Goal: Information Seeking & Learning: Find specific fact

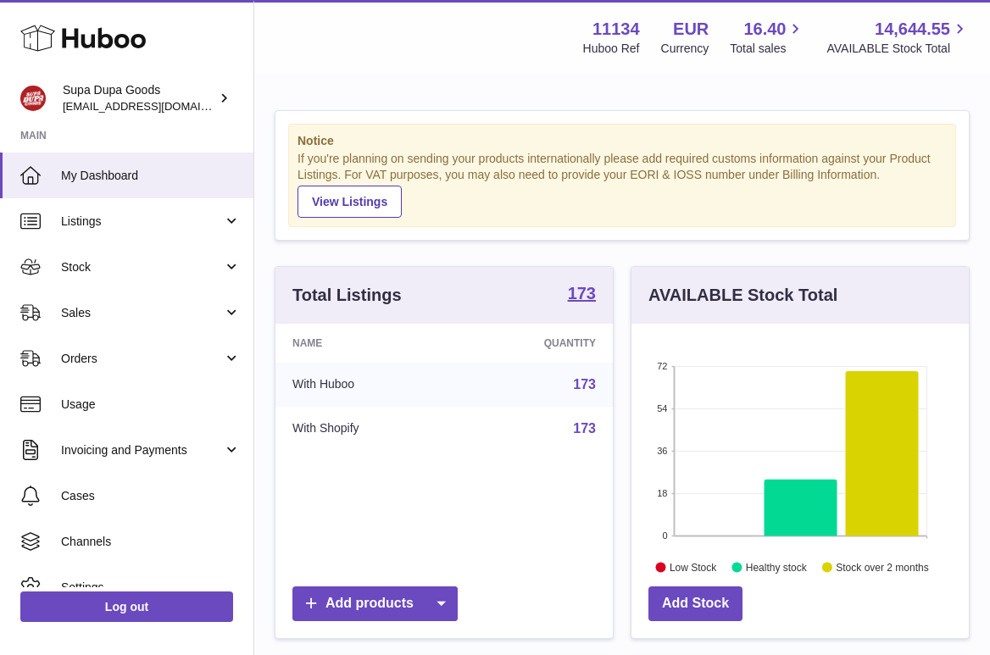
scroll to position [264, 337]
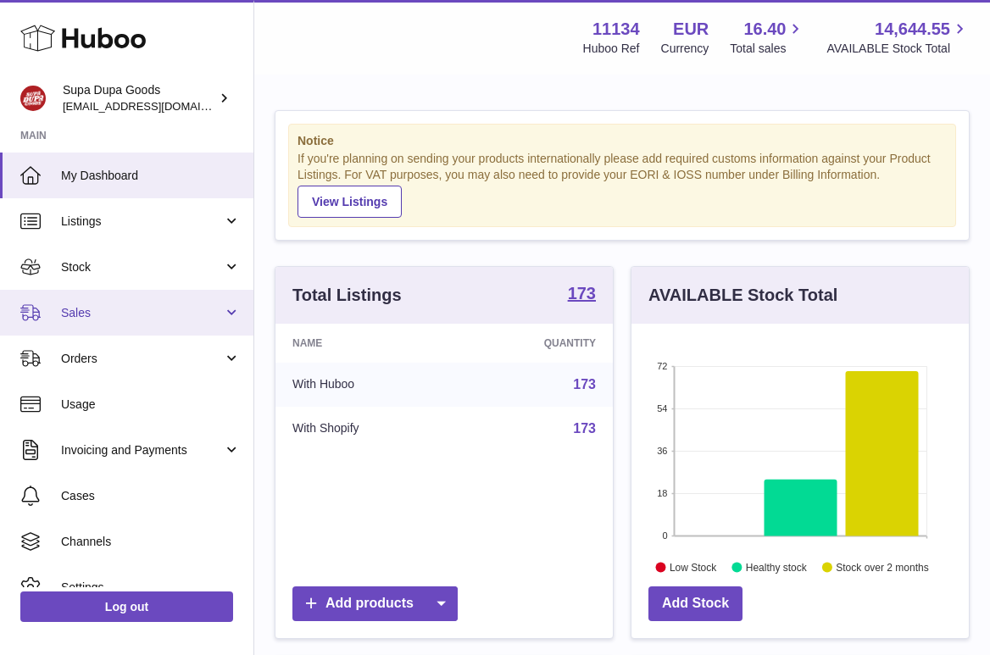
click at [114, 323] on link "Sales" at bounding box center [126, 313] width 253 height 46
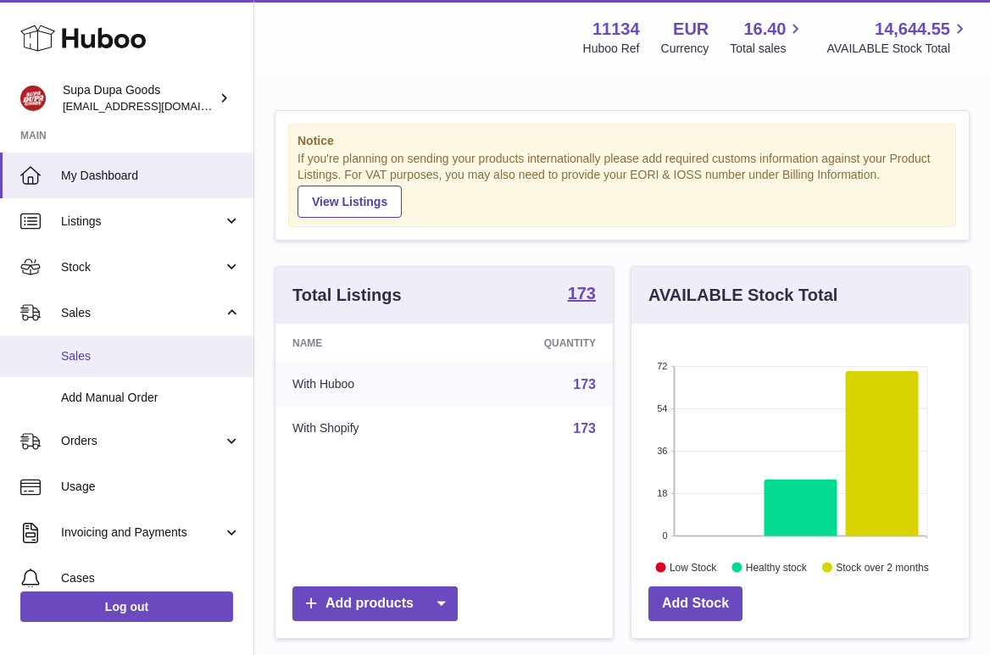
click at [80, 348] on link "Sales" at bounding box center [126, 357] width 253 height 42
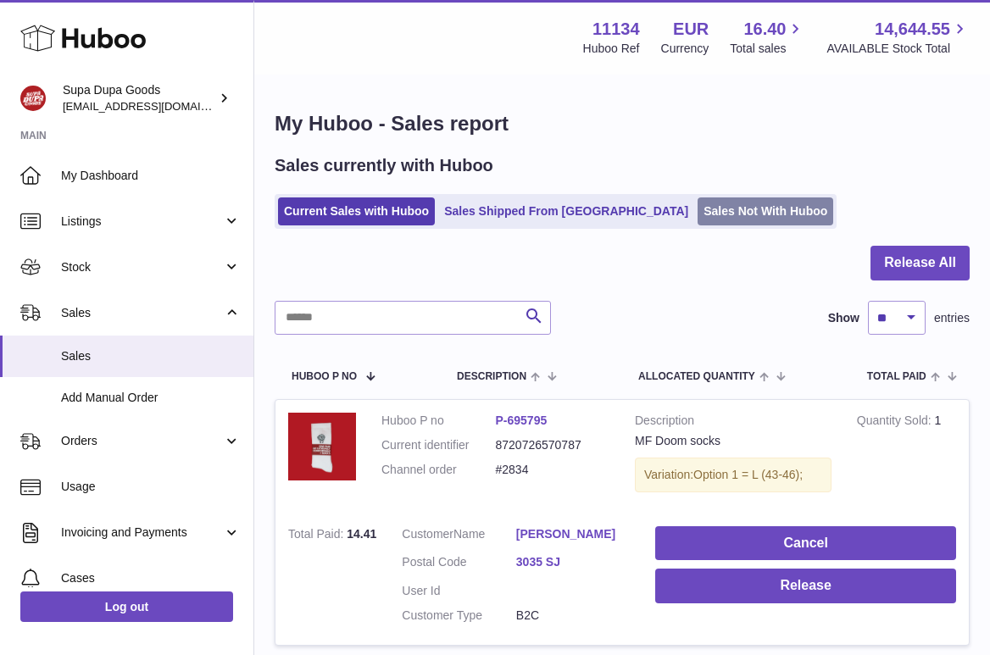
click at [698, 211] on link "Sales Not With Huboo" at bounding box center [766, 212] width 136 height 28
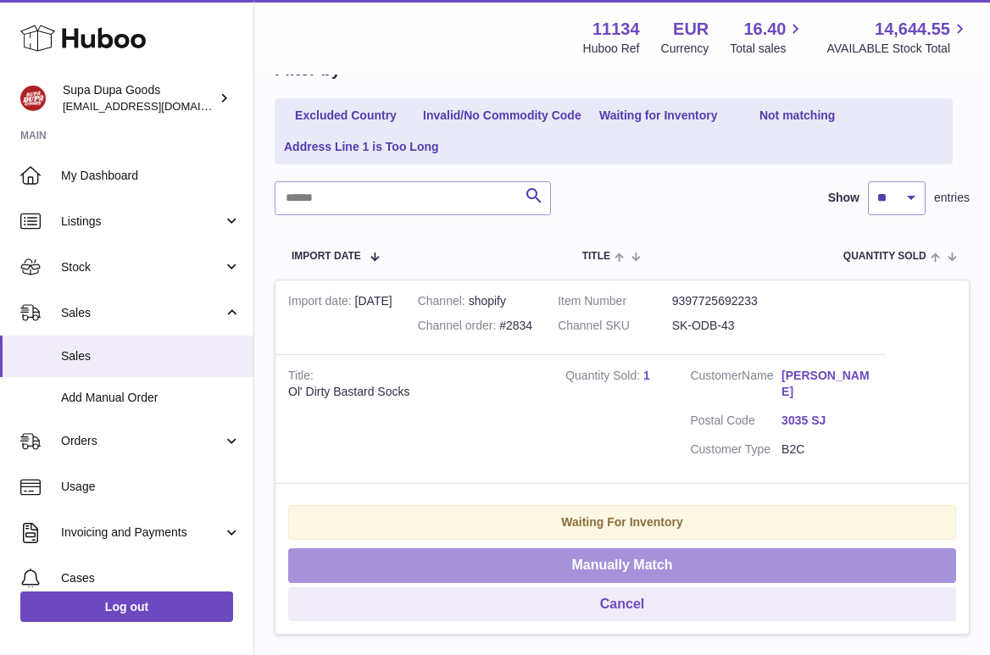
scroll to position [353, 0]
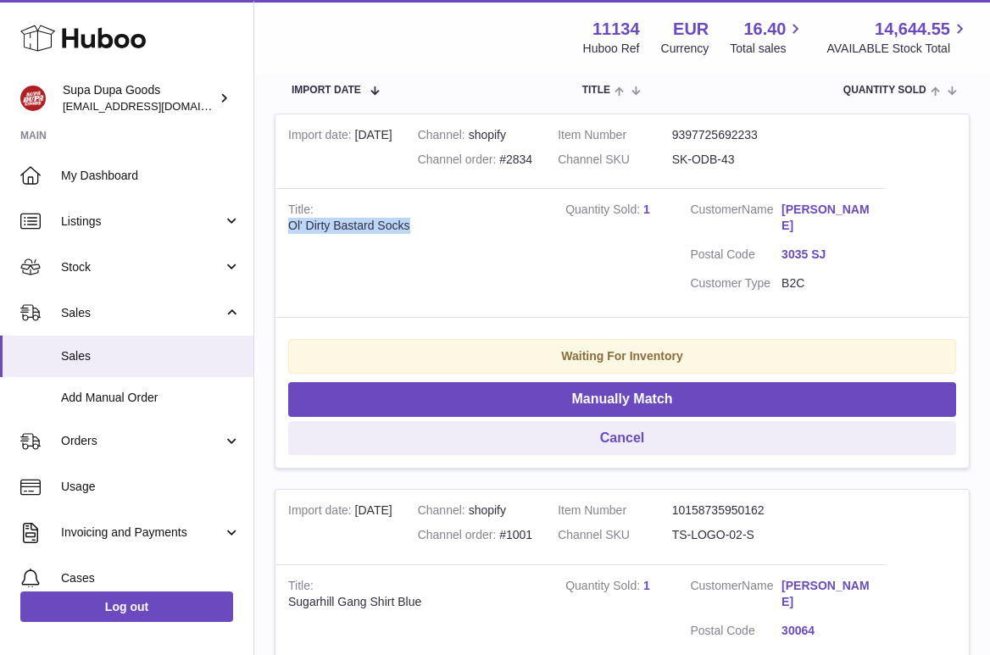
drag, startPoint x: 415, startPoint y: 227, endPoint x: 267, endPoint y: 229, distance: 147.5
click at [310, 226] on div "Ol' Dirty Bastard Socks" at bounding box center [414, 226] width 252 height 16
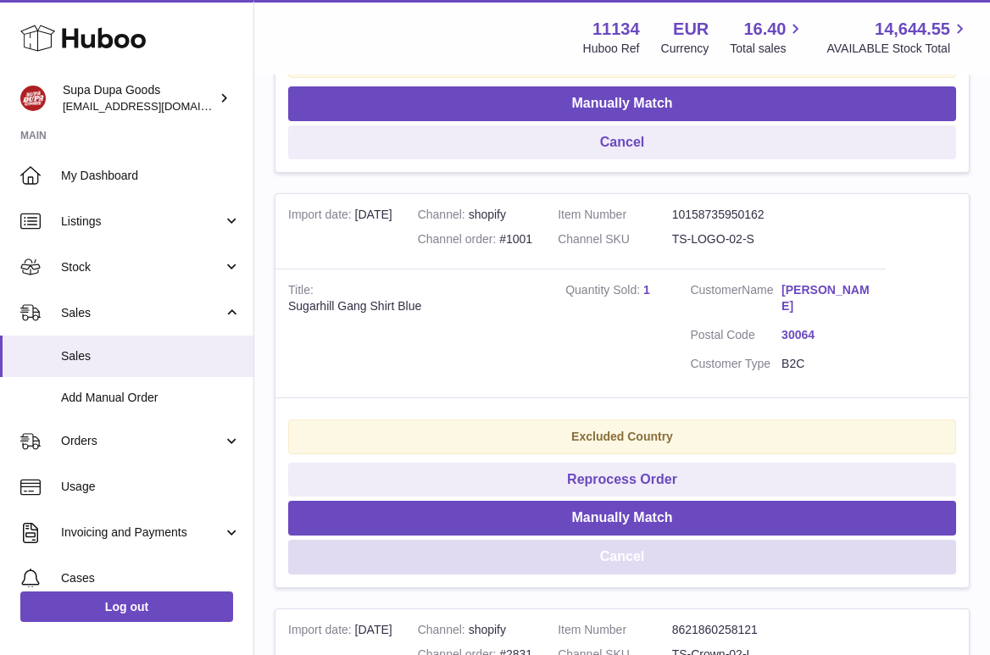
click at [646, 544] on button "Cancel" at bounding box center [622, 557] width 668 height 35
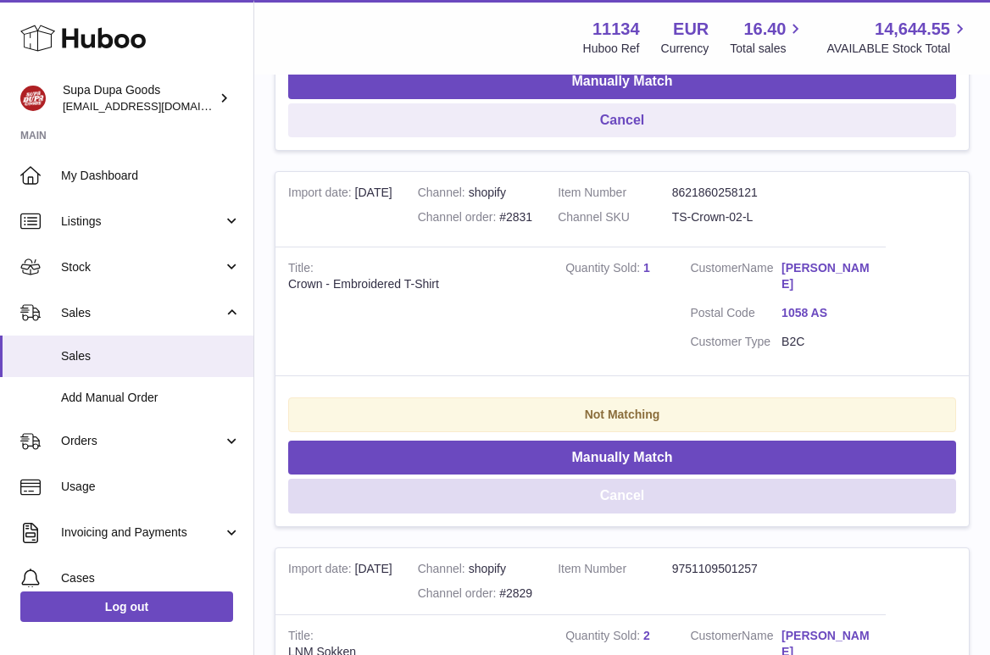
scroll to position [858, 0]
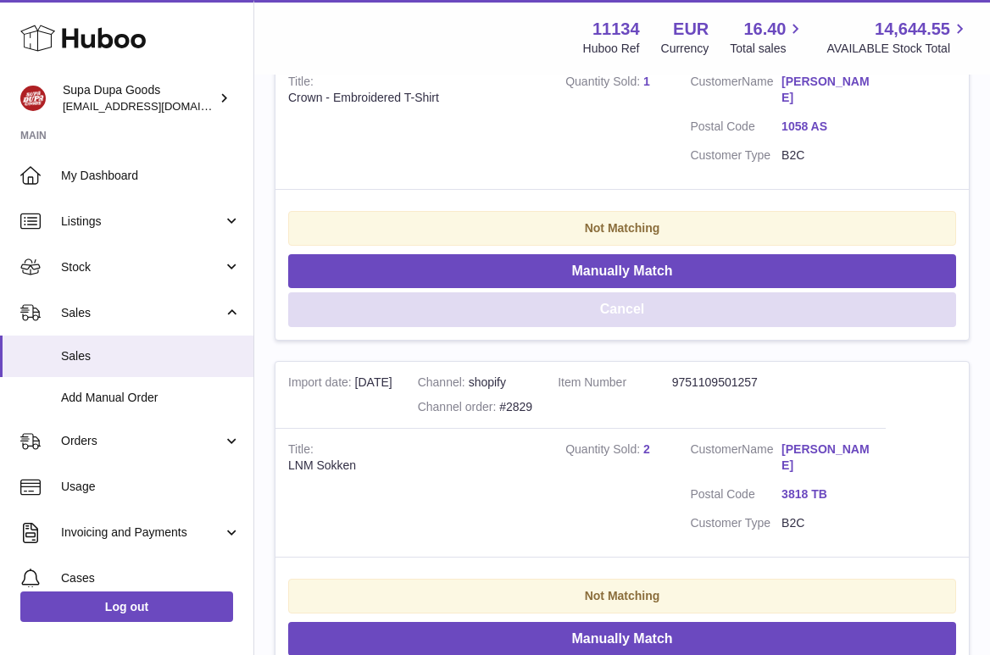
click at [631, 292] on button "Cancel" at bounding box center [622, 309] width 668 height 35
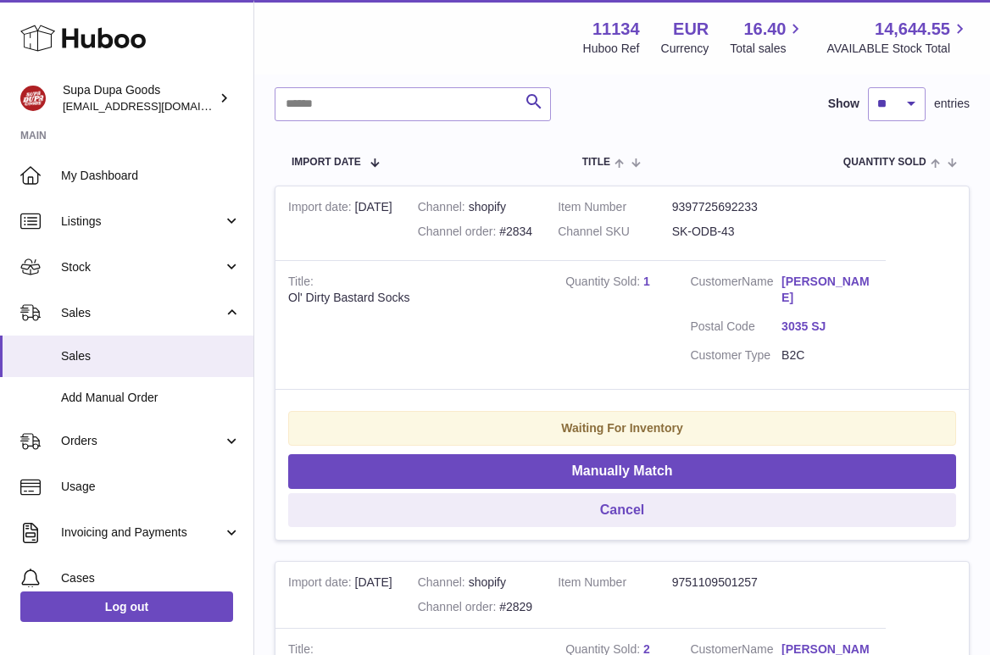
scroll to position [637, 0]
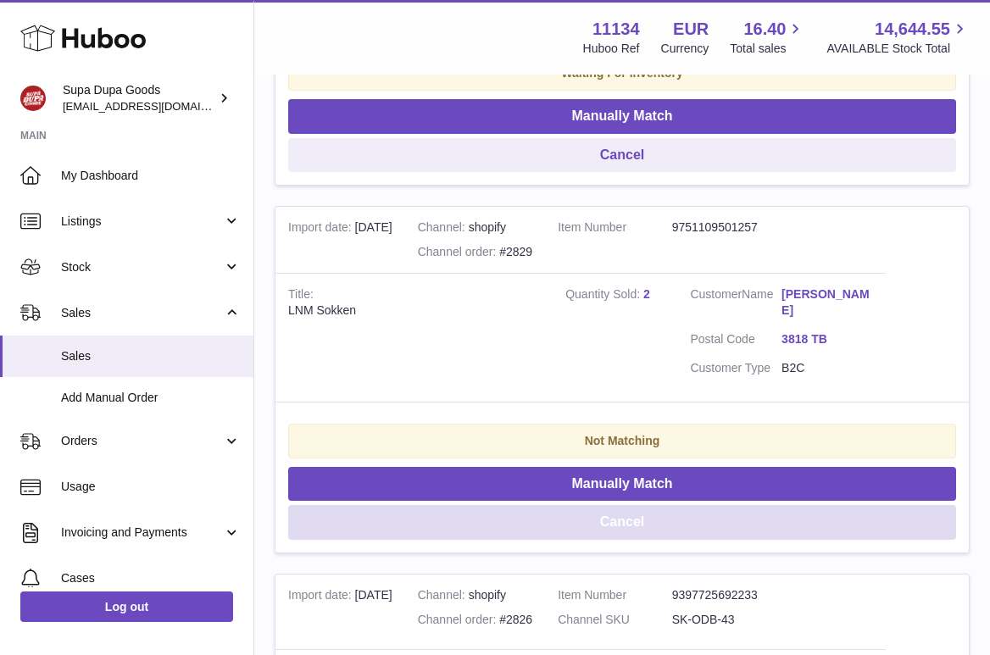
click at [645, 510] on button "Cancel" at bounding box center [622, 522] width 668 height 35
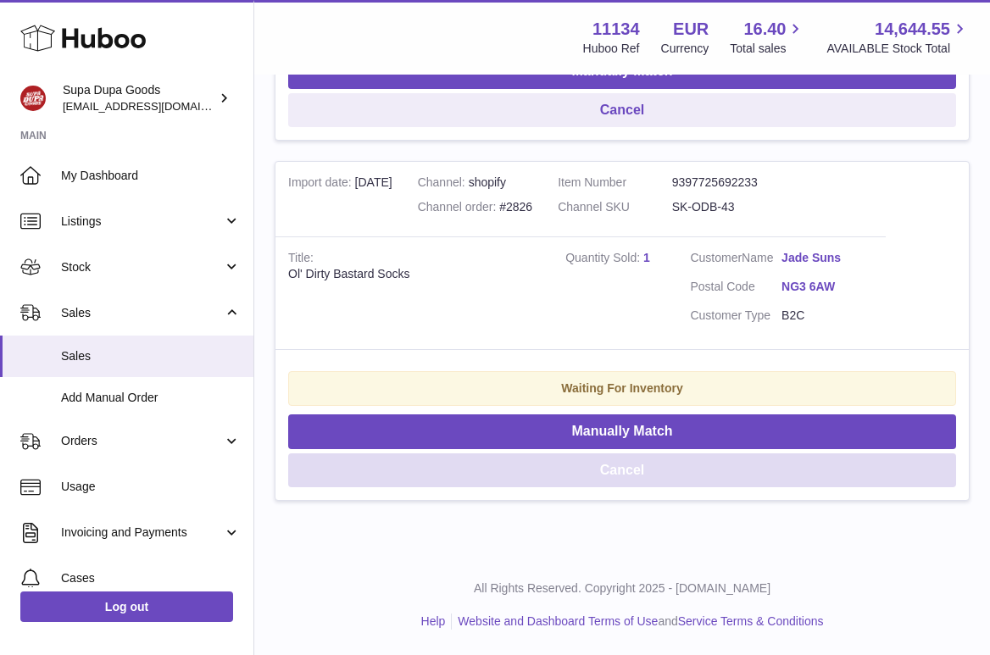
scroll to position [671, 0]
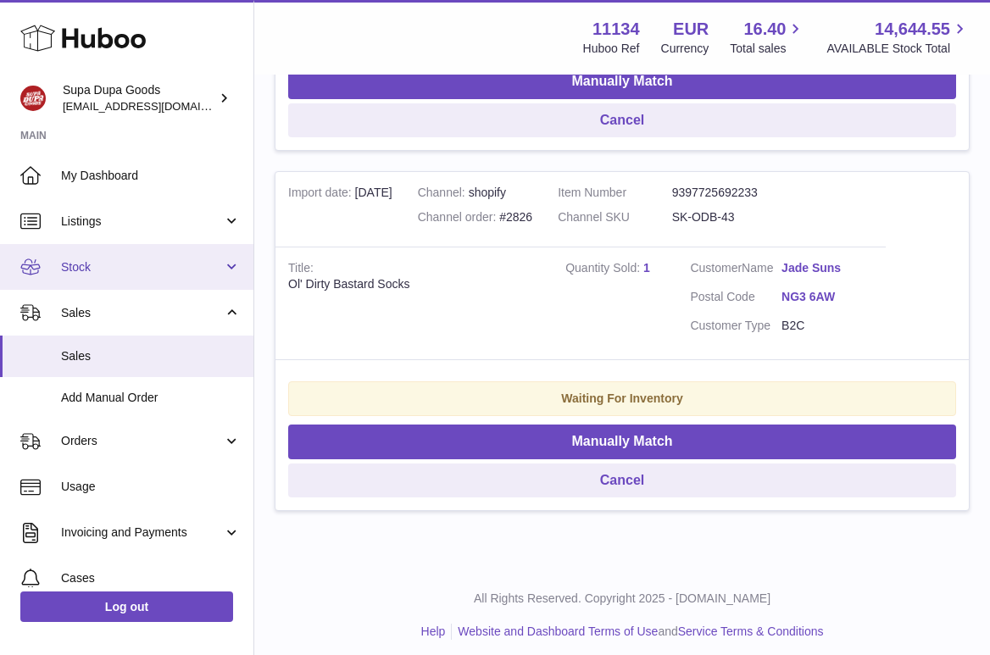
click at [92, 265] on span "Stock" at bounding box center [142, 267] width 162 height 16
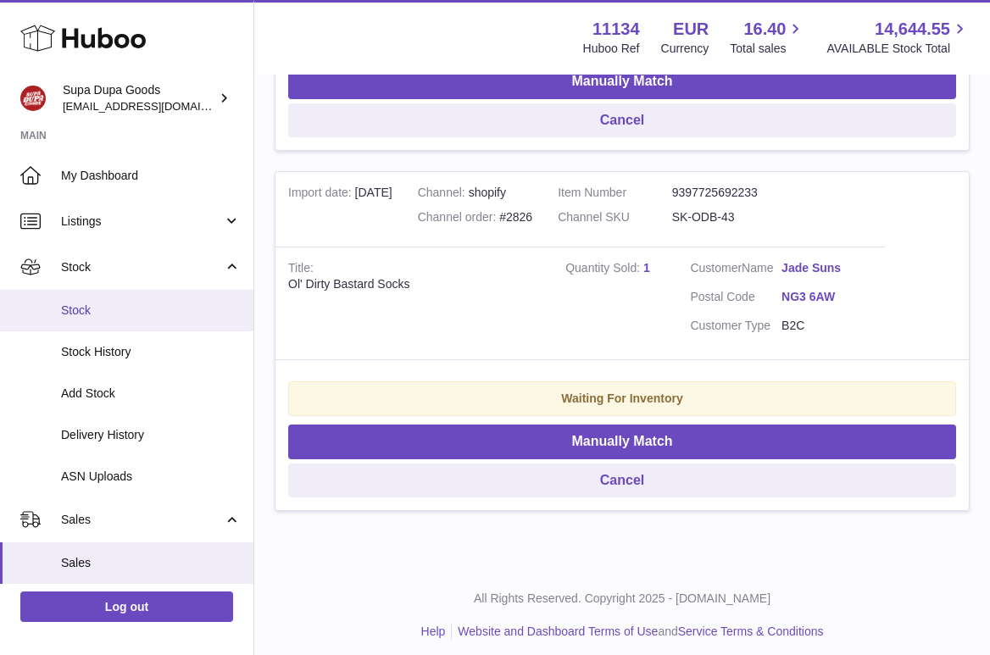
click at [76, 310] on span "Stock" at bounding box center [151, 311] width 180 height 16
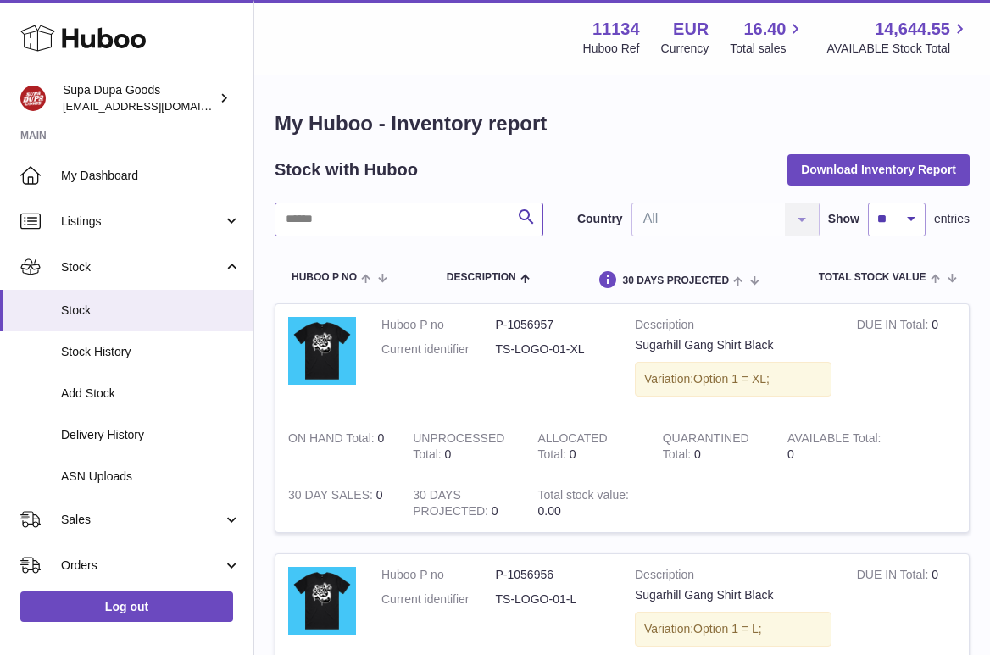
click at [354, 218] on input "text" at bounding box center [409, 220] width 269 height 34
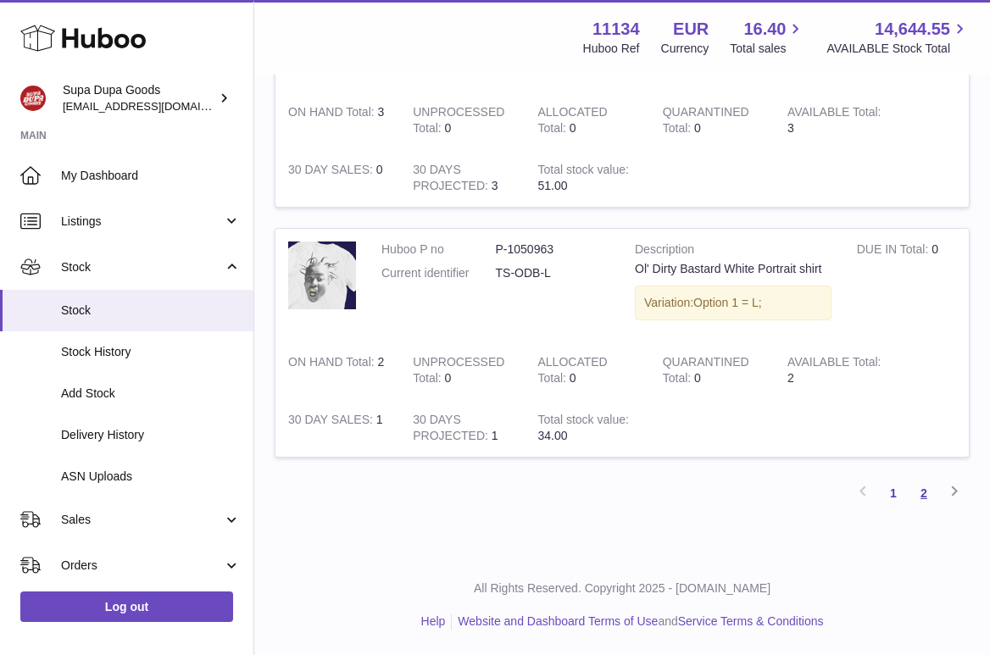
click at [925, 493] on link "2" at bounding box center [924, 493] width 31 height 31
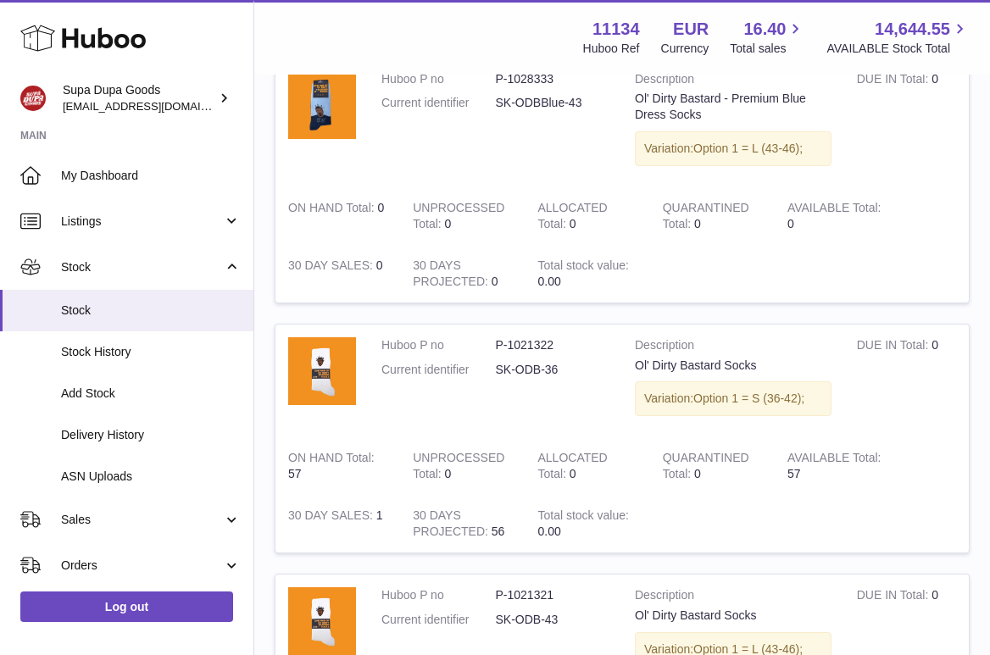
scroll to position [1649, 0]
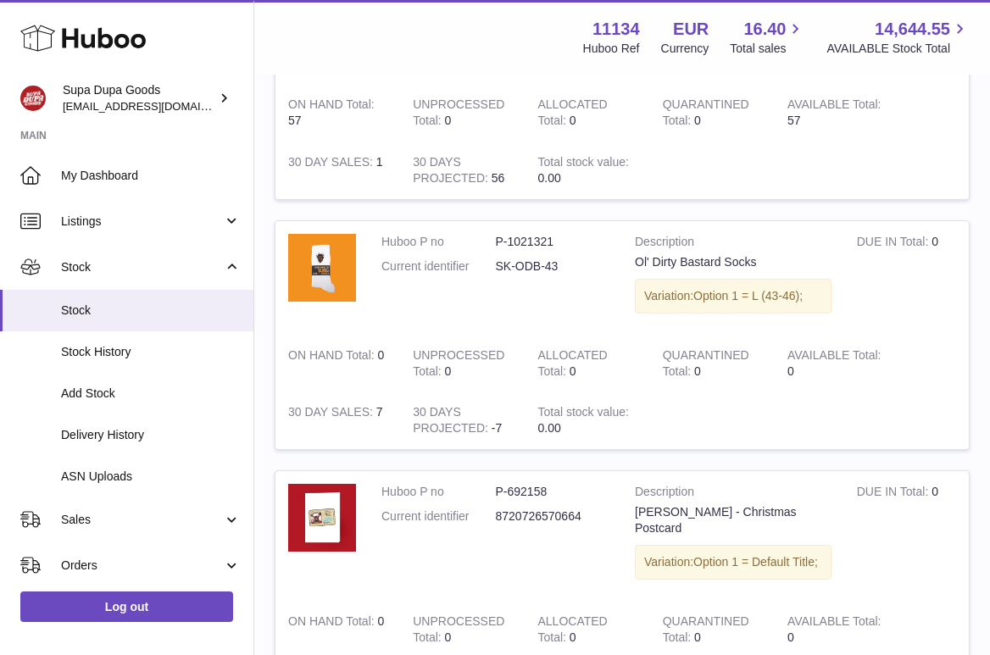
click at [396, 276] on dl "Huboo P no P-1021321 Current identifier SK-ODB-43" at bounding box center [495, 258] width 228 height 49
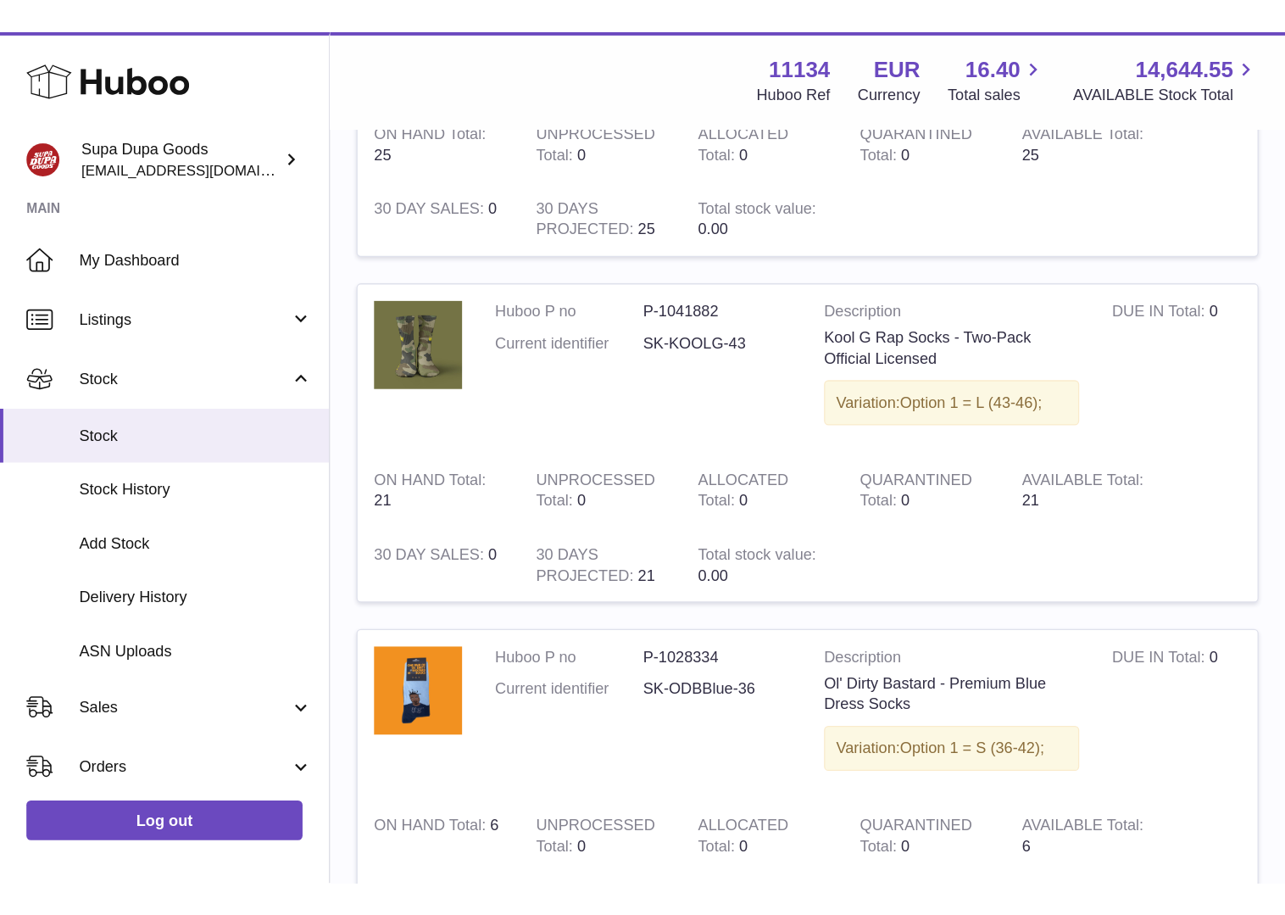
scroll to position [0, 0]
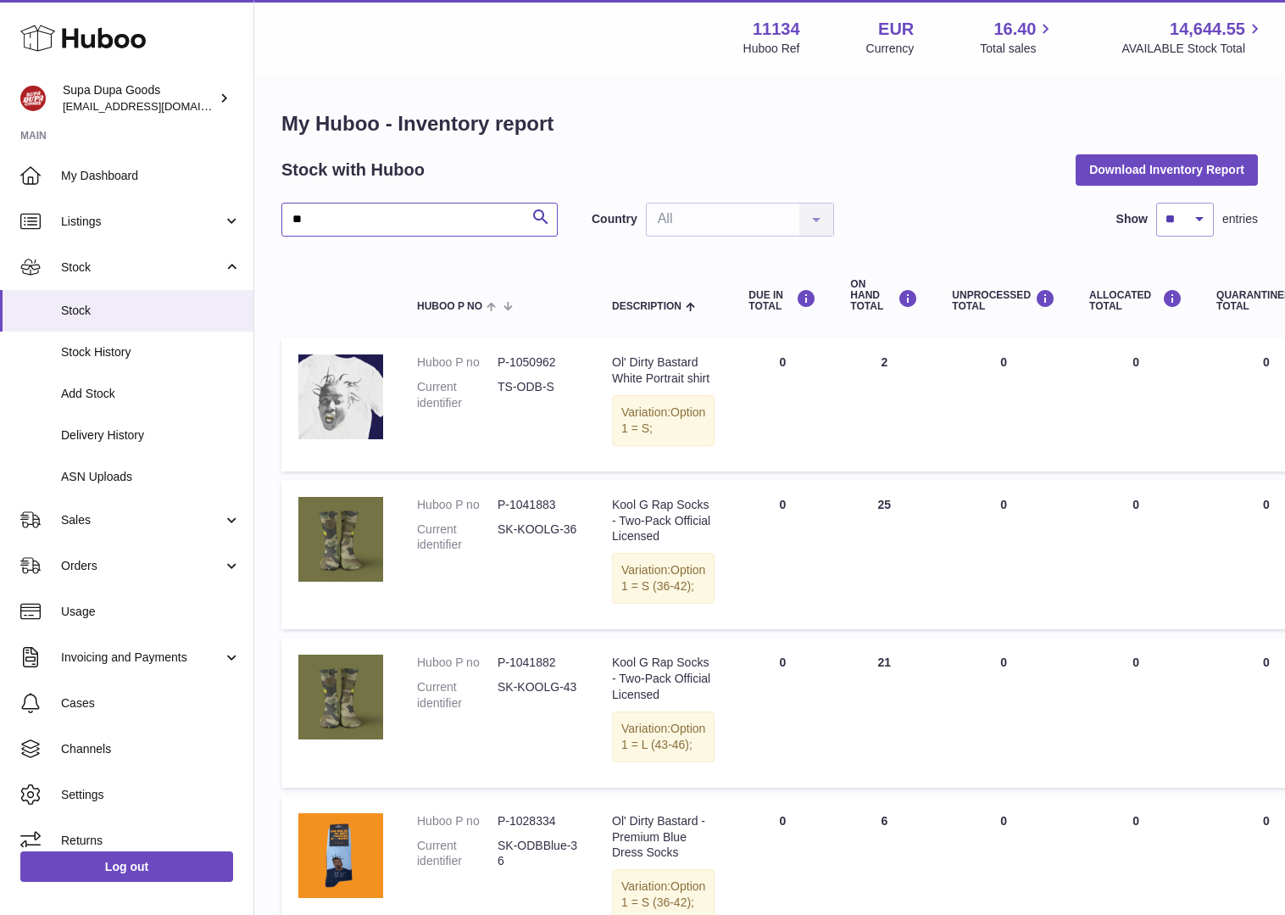
click at [323, 220] on input "**" at bounding box center [419, 220] width 276 height 34
type input "****"
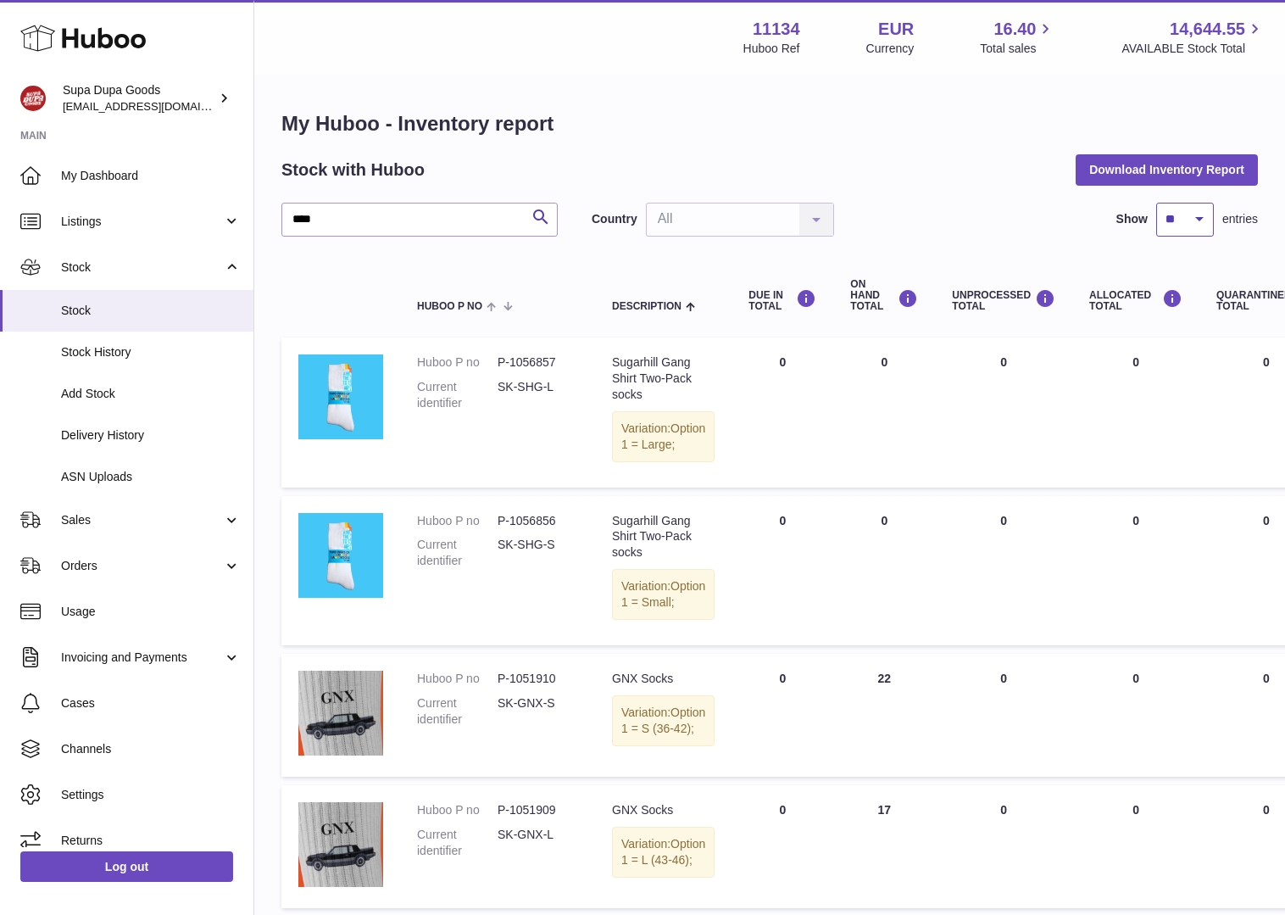
click at [1002, 213] on select "** ** ** ***" at bounding box center [1185, 220] width 58 height 34
select select "**"
click at [1002, 203] on select "** ** ** ***" at bounding box center [1185, 220] width 58 height 34
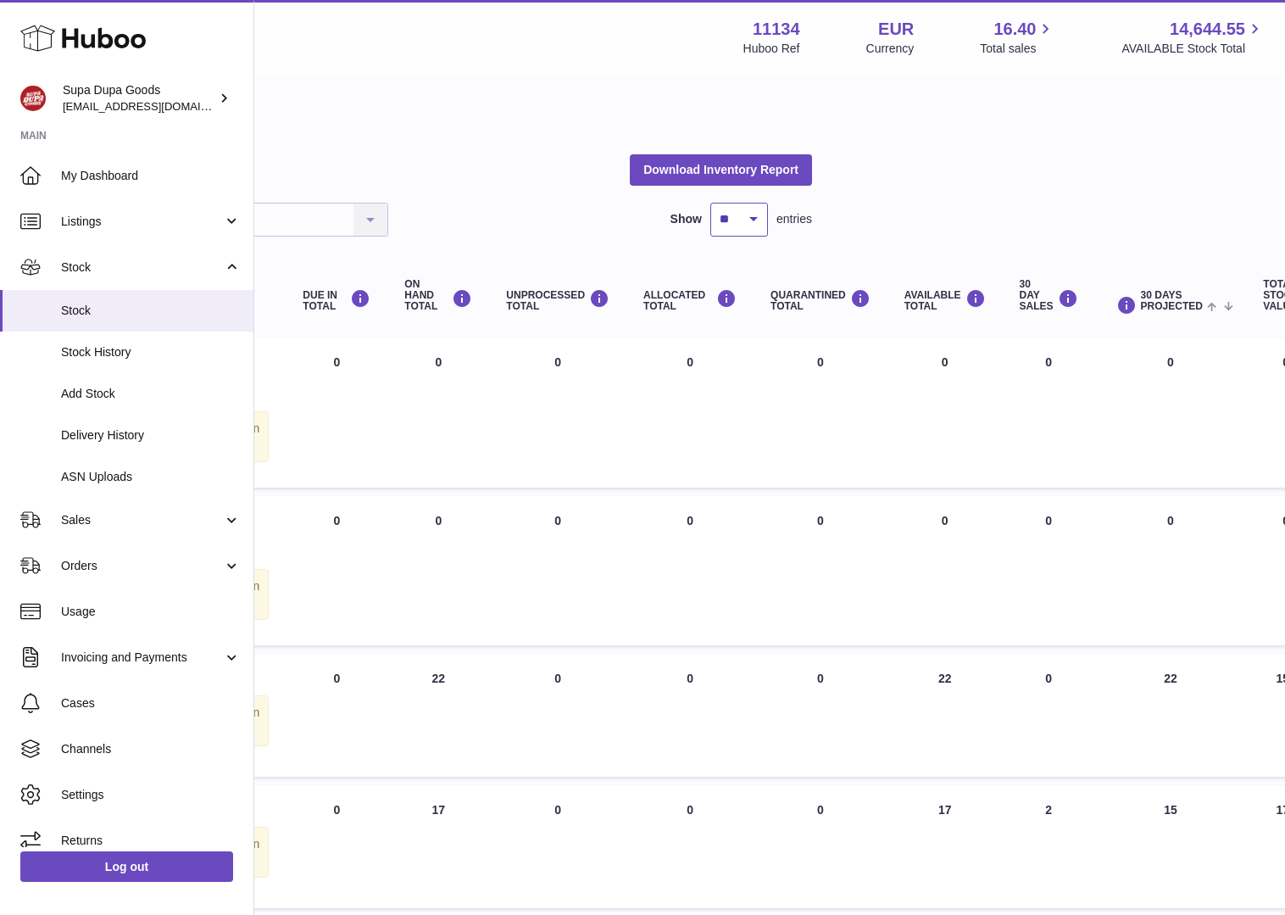
scroll to position [0, 559]
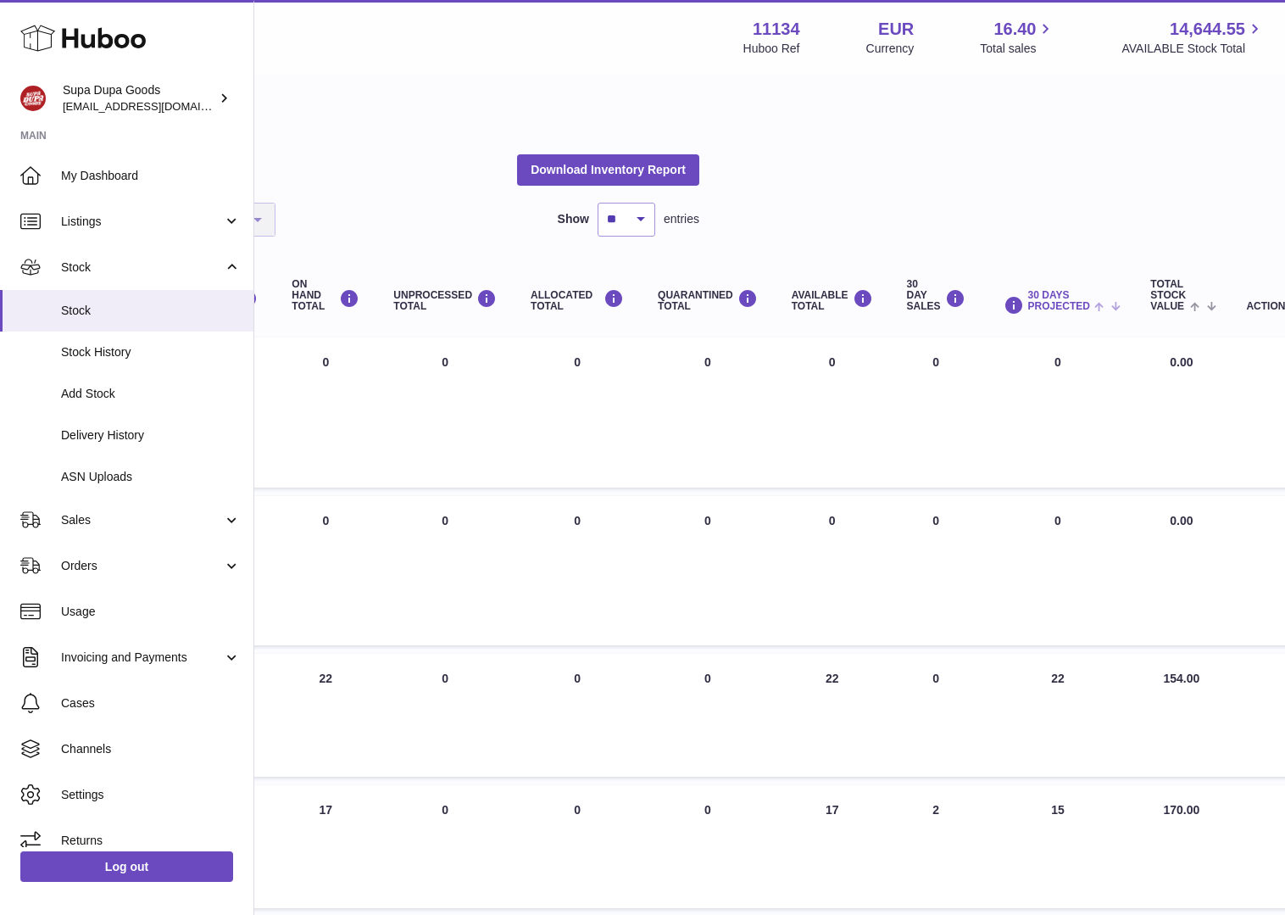
click at [1002, 307] on span at bounding box center [1103, 305] width 26 height 14
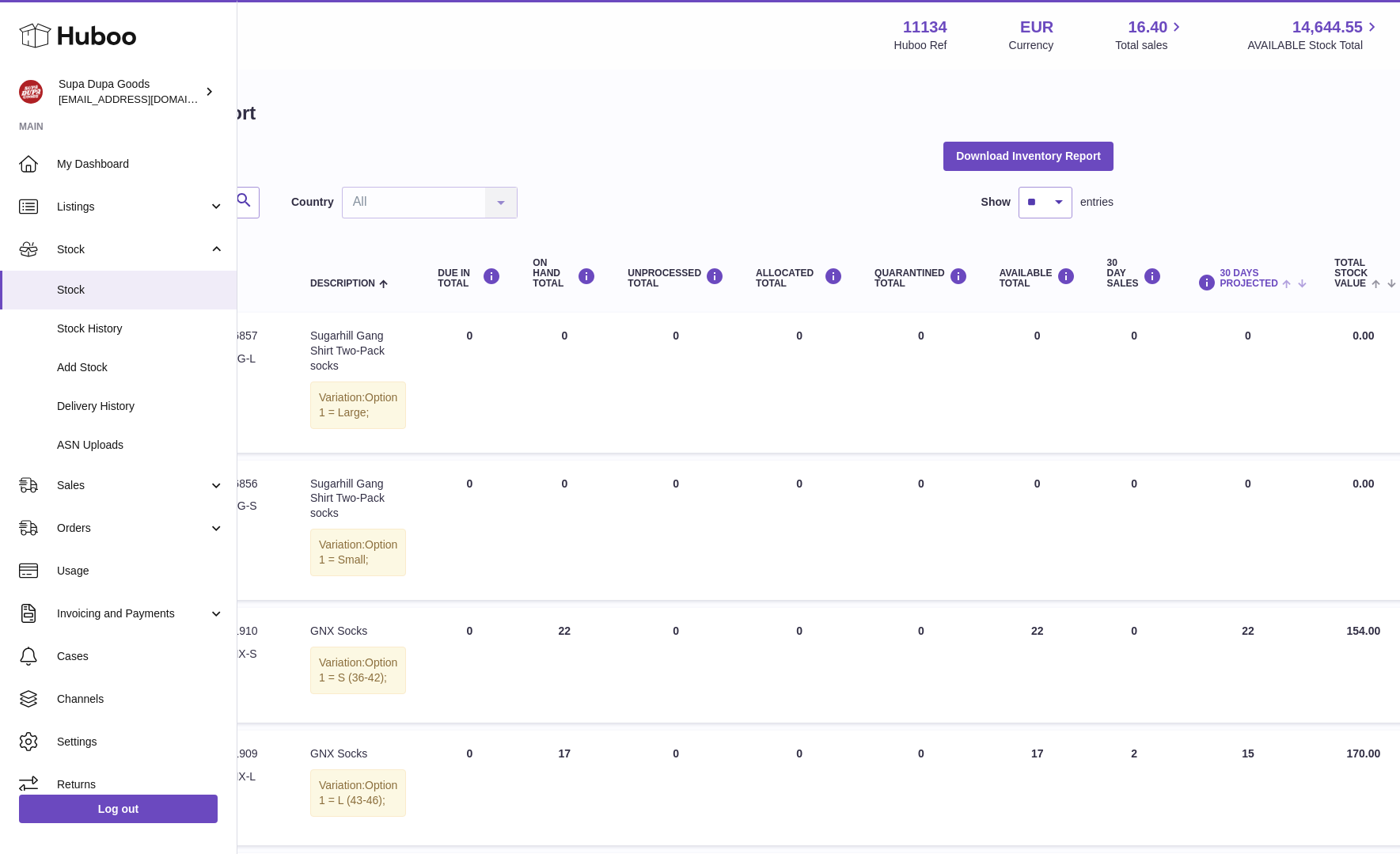
scroll to position [3, 255]
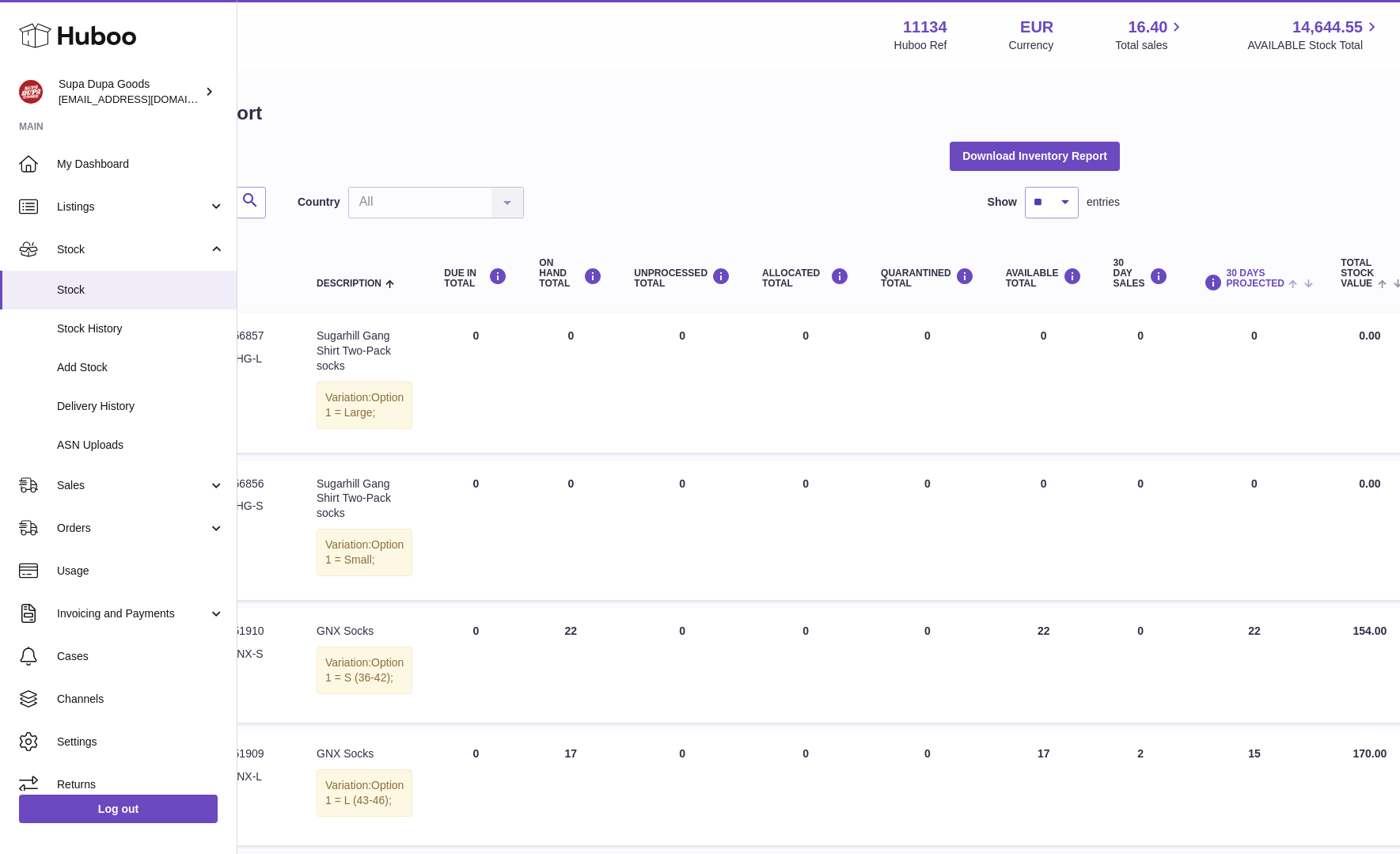
click at [935, 282] on span at bounding box center [1296, 283] width 24 height 13
click at [935, 283] on span at bounding box center [1296, 283] width 24 height 13
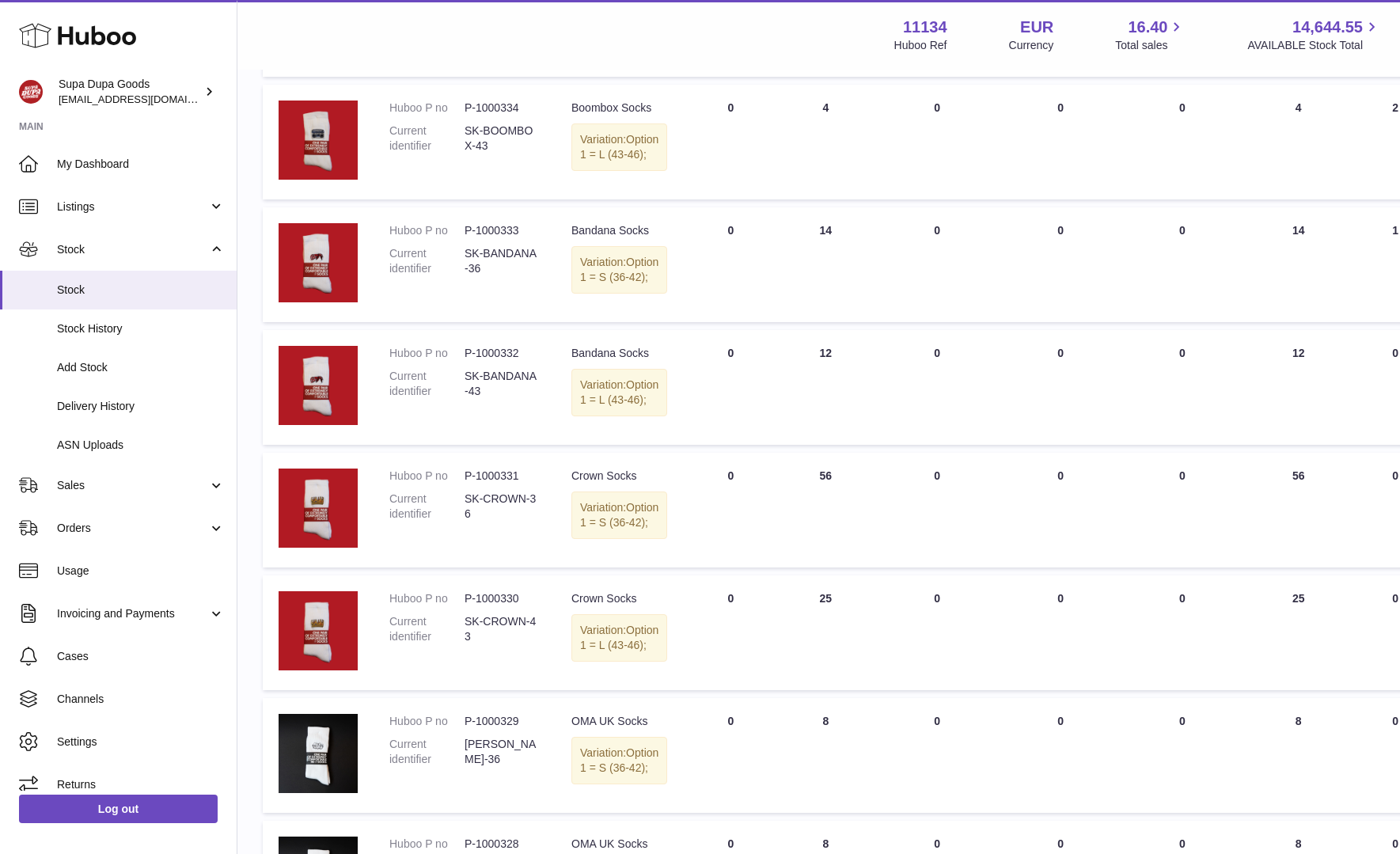
scroll to position [4349, 0]
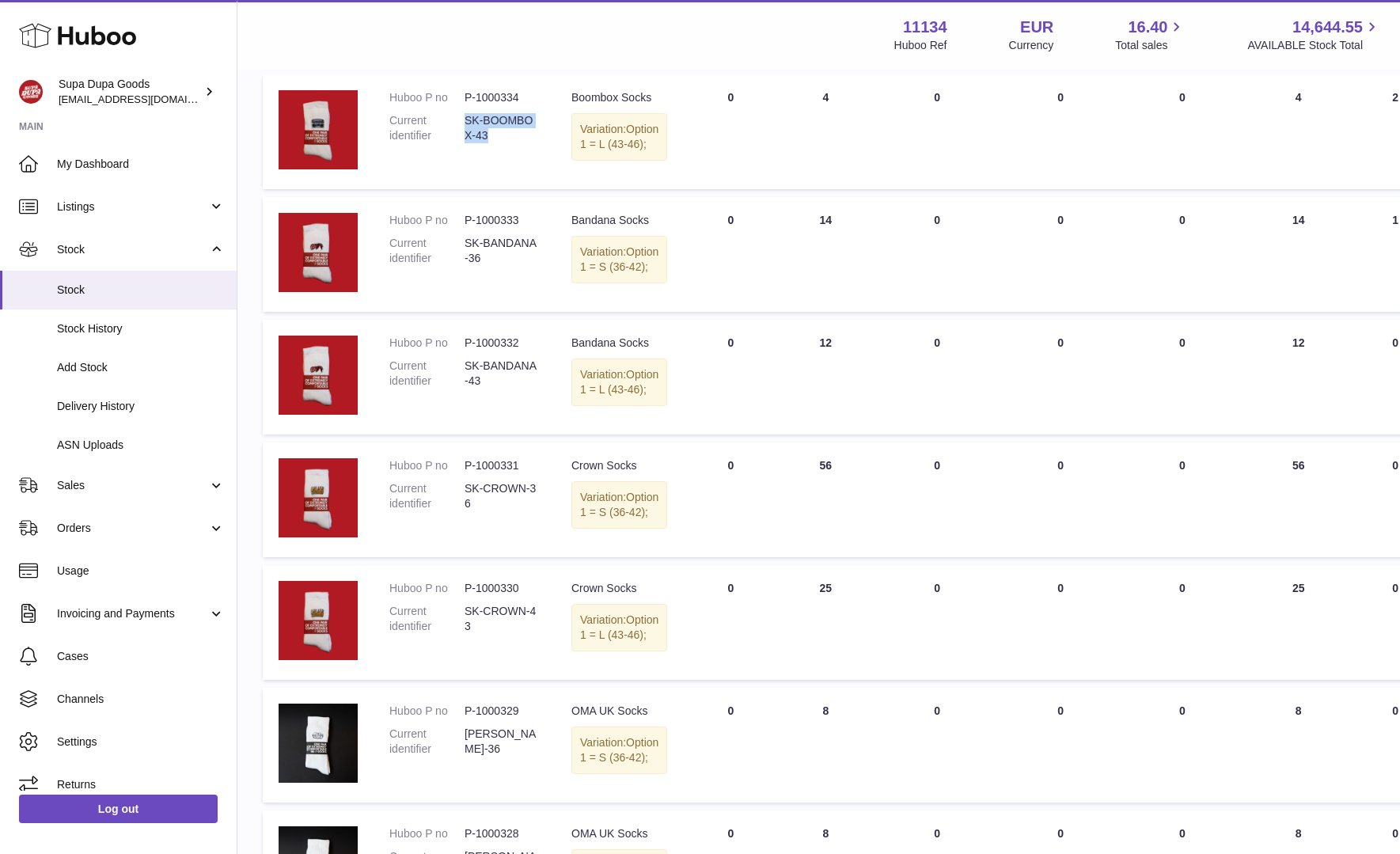
drag, startPoint x: 498, startPoint y: 596, endPoint x: 465, endPoint y: 585, distance: 34.8
click at [465, 143] on dd "SK-BOOMBOX-43" at bounding box center [502, 128] width 76 height 30
copy dd "SK-BOOMBOX-43"
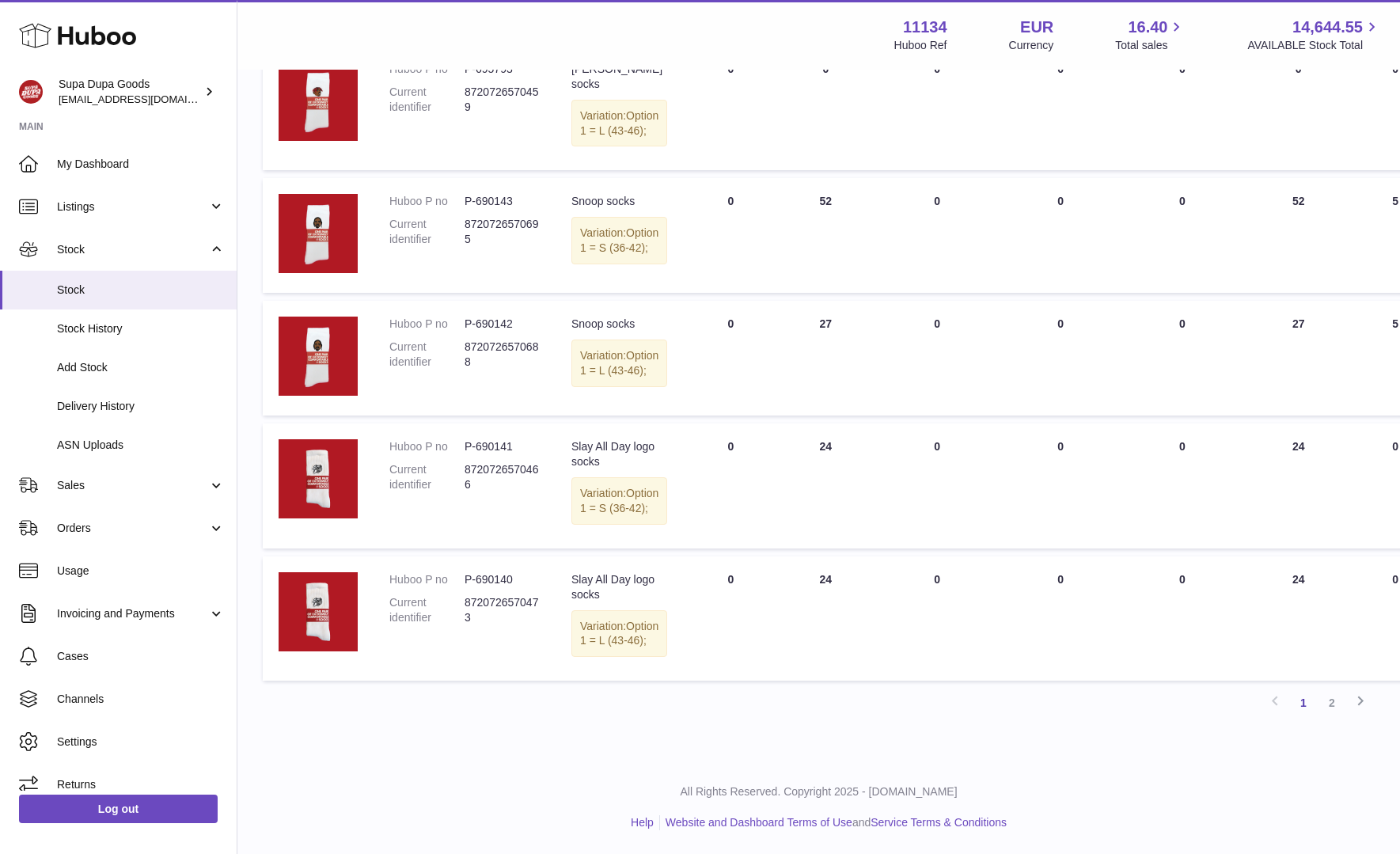
scroll to position [6801, 0]
click at [935, 610] on link "2" at bounding box center [1331, 703] width 29 height 29
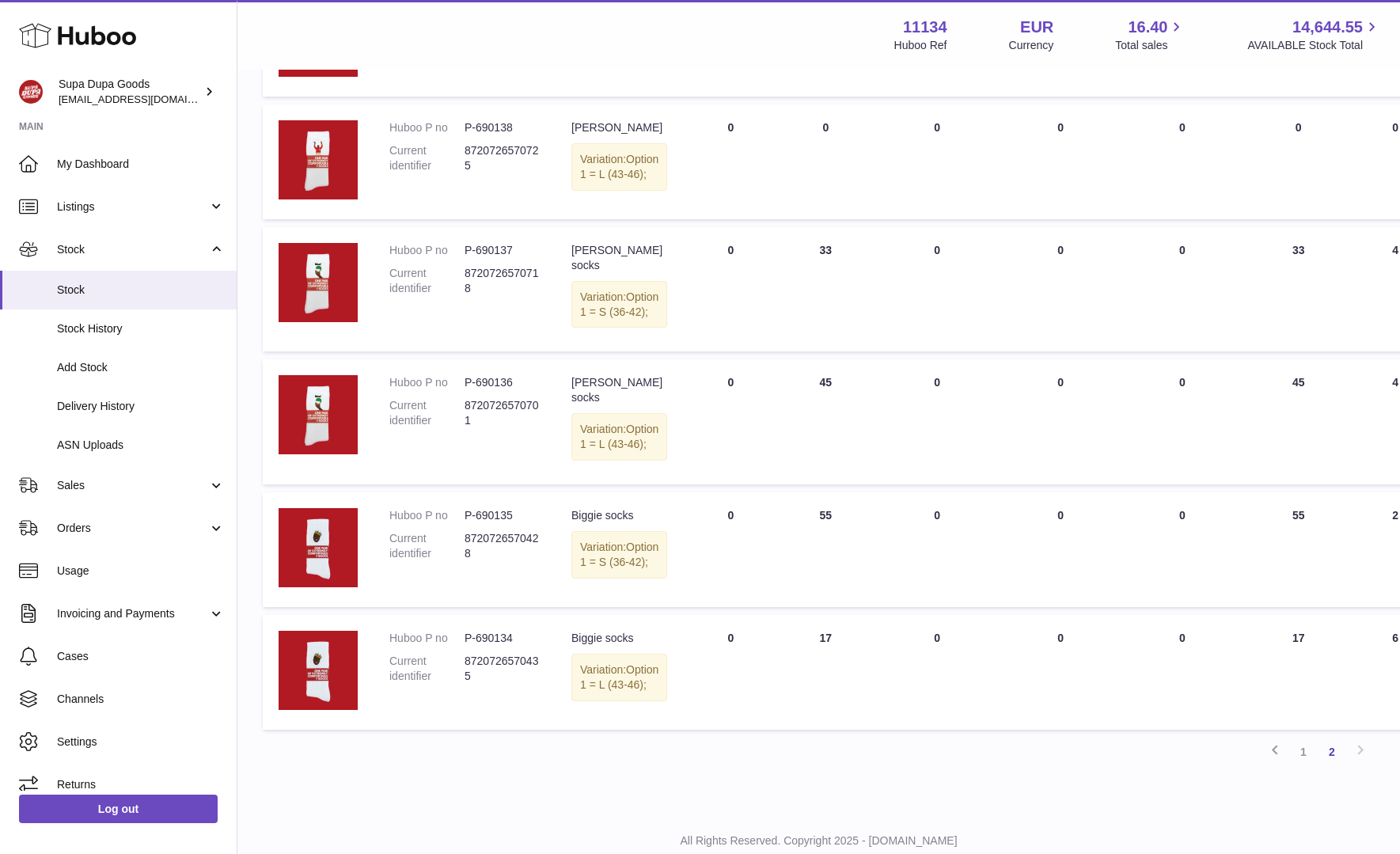
scroll to position [452, 0]
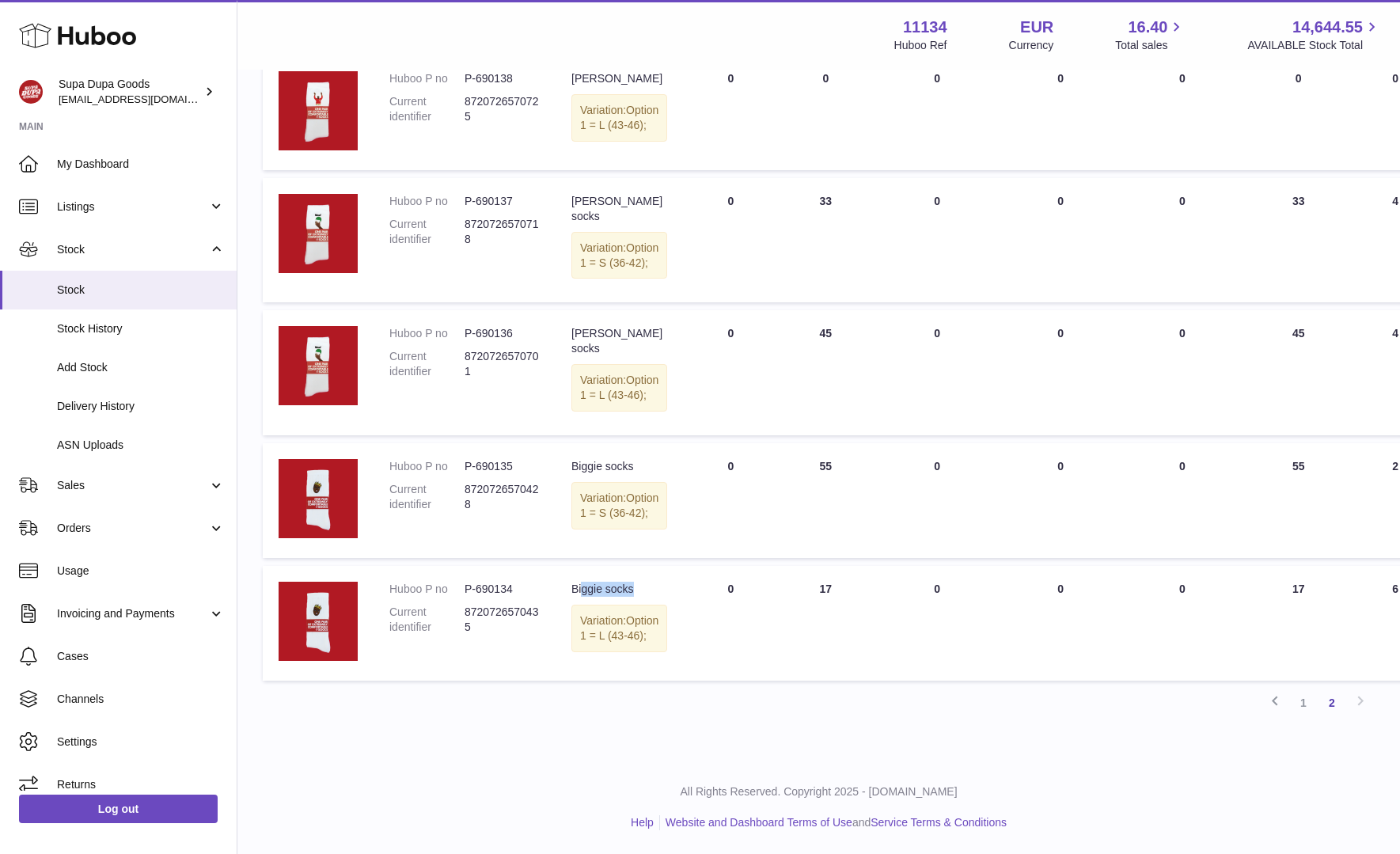
drag, startPoint x: 649, startPoint y: 581, endPoint x: 584, endPoint y: 585, distance: 65.1
click at [584, 585] on div "Biggie socks" at bounding box center [619, 589] width 96 height 15
click at [501, 588] on dl "Huboo P no P-690134 Current identifier 8720726570435" at bounding box center [464, 611] width 150 height 61
drag, startPoint x: 660, startPoint y: 574, endPoint x: 555, endPoint y: 576, distance: 105.0
click at [555, 576] on td "Description Biggie socks Variation: Option 1 = L (43-46);" at bounding box center [619, 623] width 127 height 115
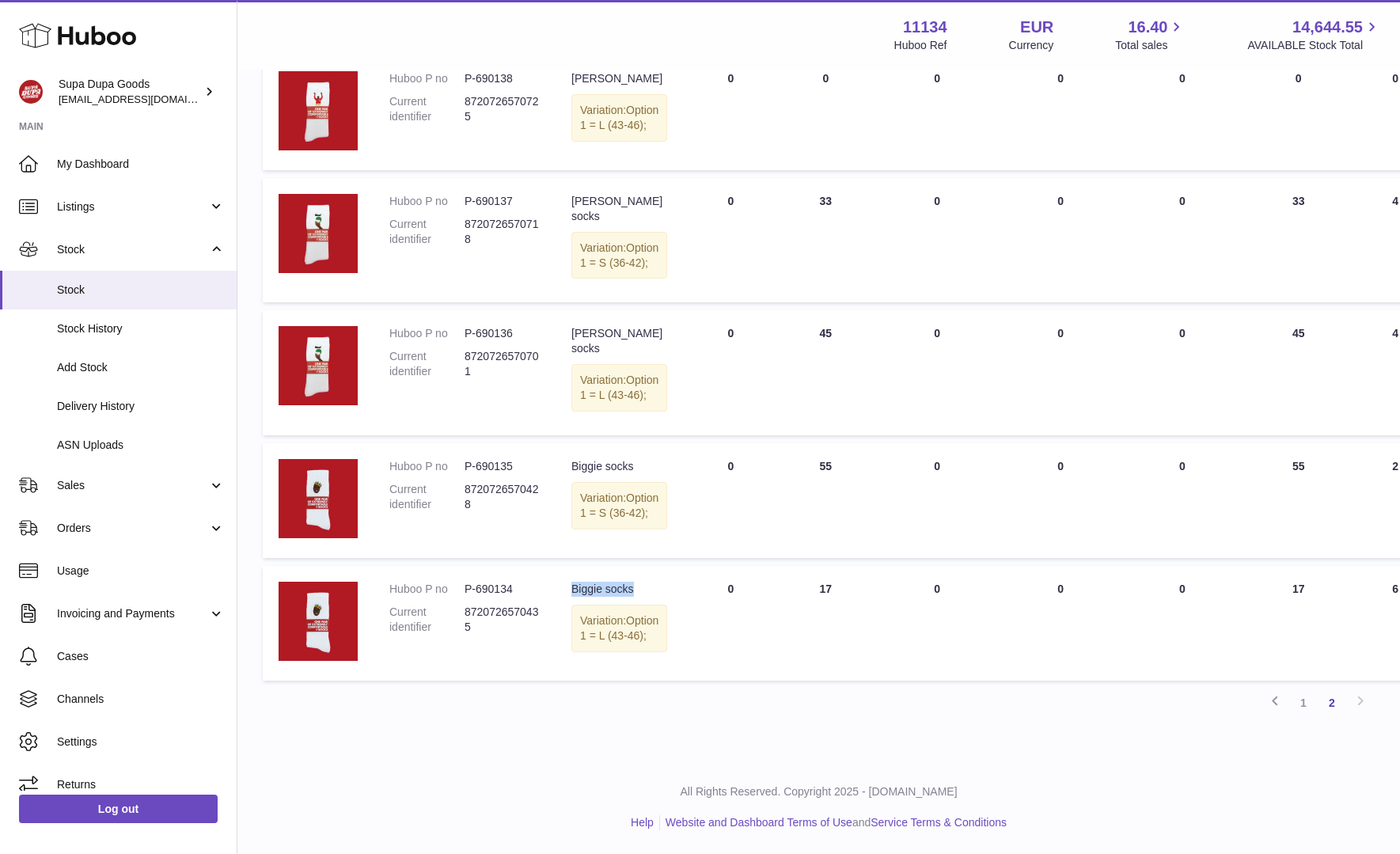
copy div "Biggie socks"
click at [935, 610] on link "1" at bounding box center [1303, 703] width 29 height 29
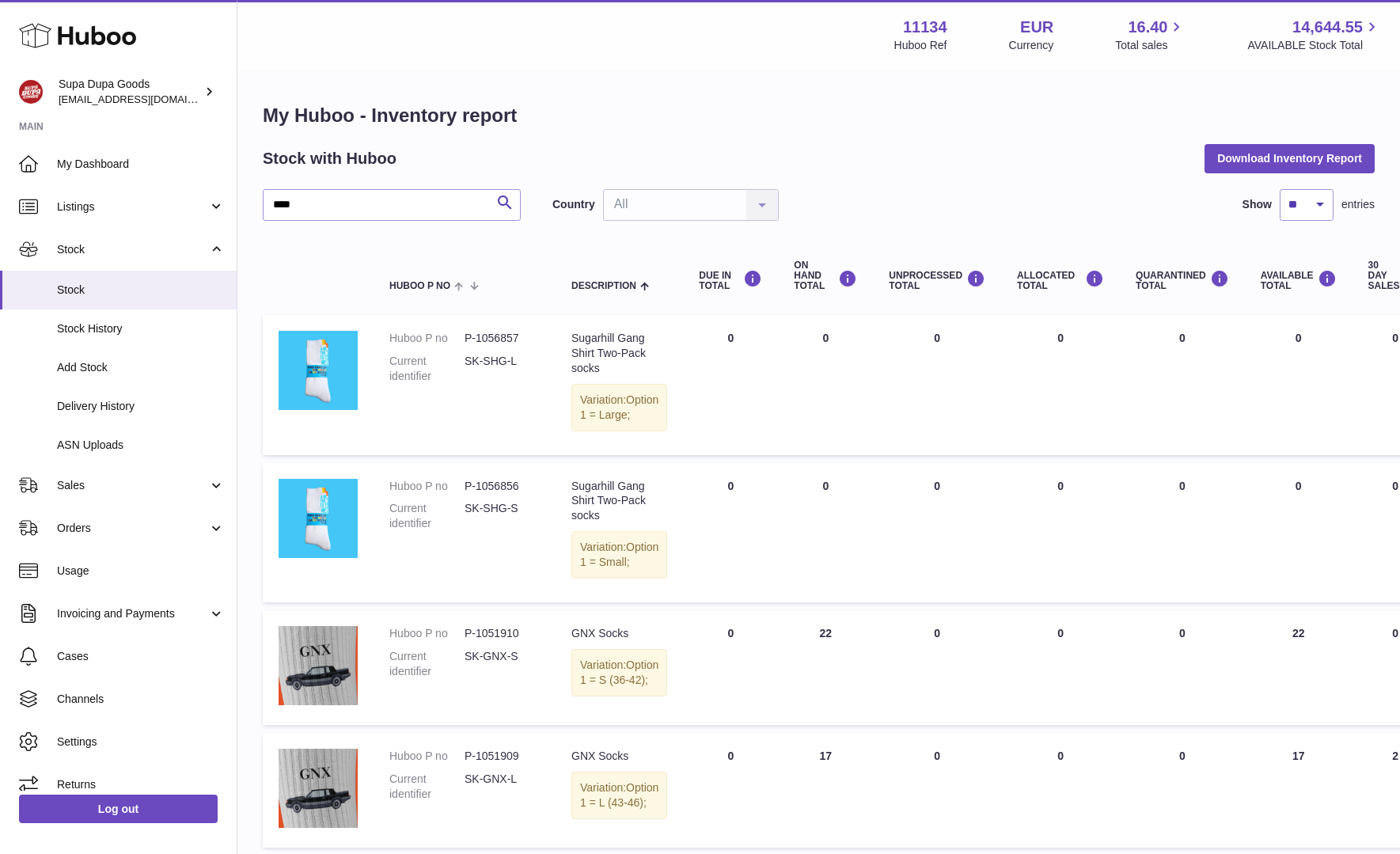
click at [352, 214] on input "****" at bounding box center [391, 205] width 258 height 32
type input "****"
